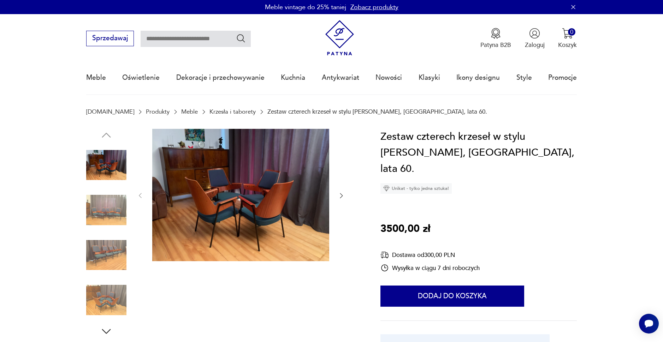
click at [232, 187] on img at bounding box center [240, 195] width 177 height 133
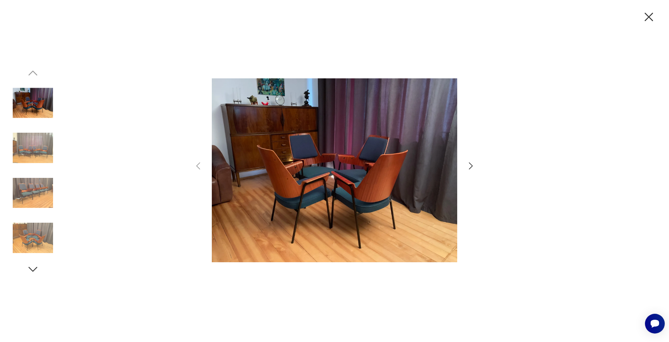
click at [27, 148] on img at bounding box center [33, 148] width 40 height 40
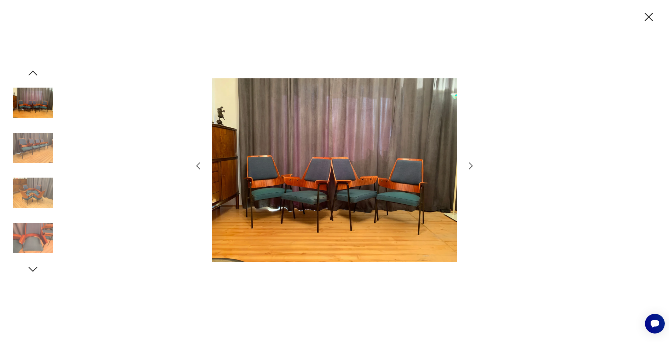
click at [30, 196] on img at bounding box center [33, 193] width 40 height 40
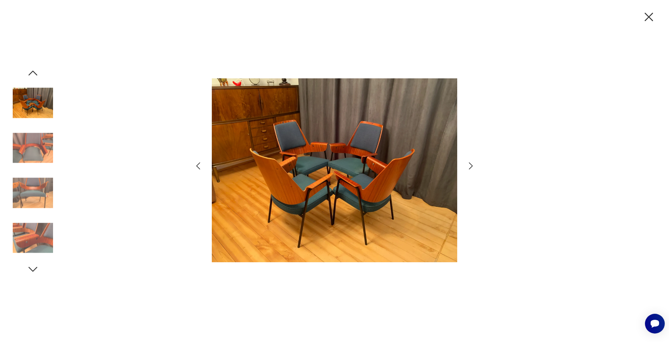
click at [31, 237] on img at bounding box center [33, 238] width 40 height 40
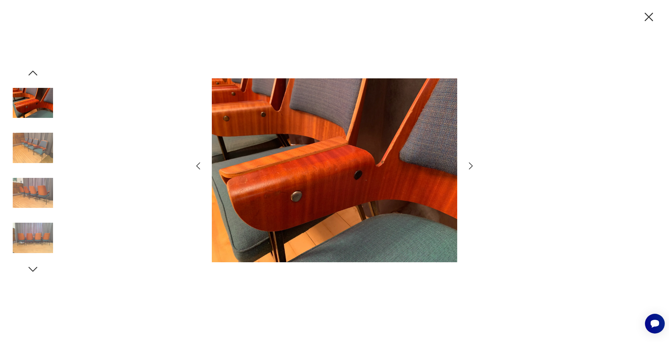
click at [39, 241] on img at bounding box center [33, 238] width 40 height 40
